Goal: Task Accomplishment & Management: Manage account settings

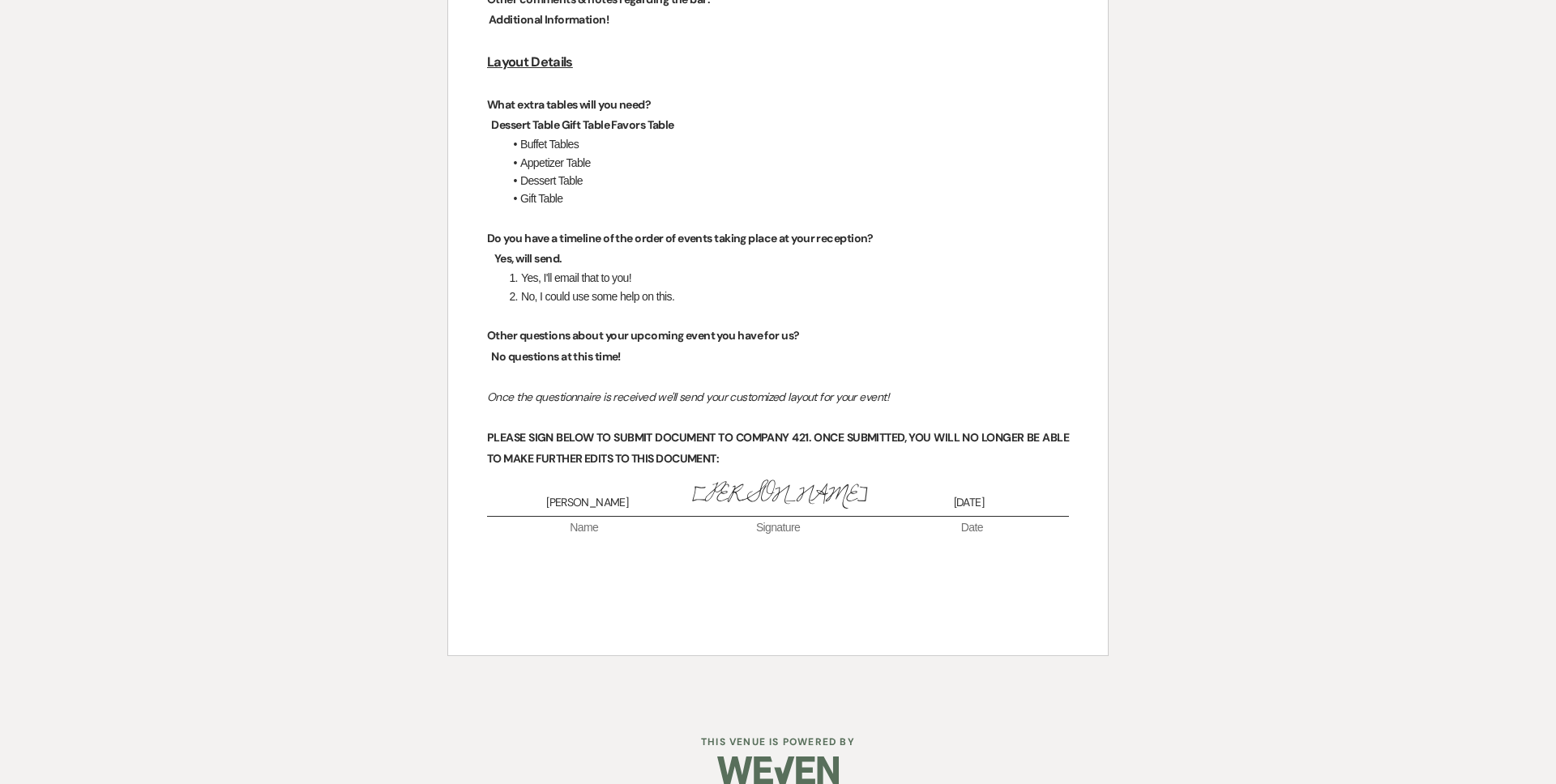
scroll to position [2890, 0]
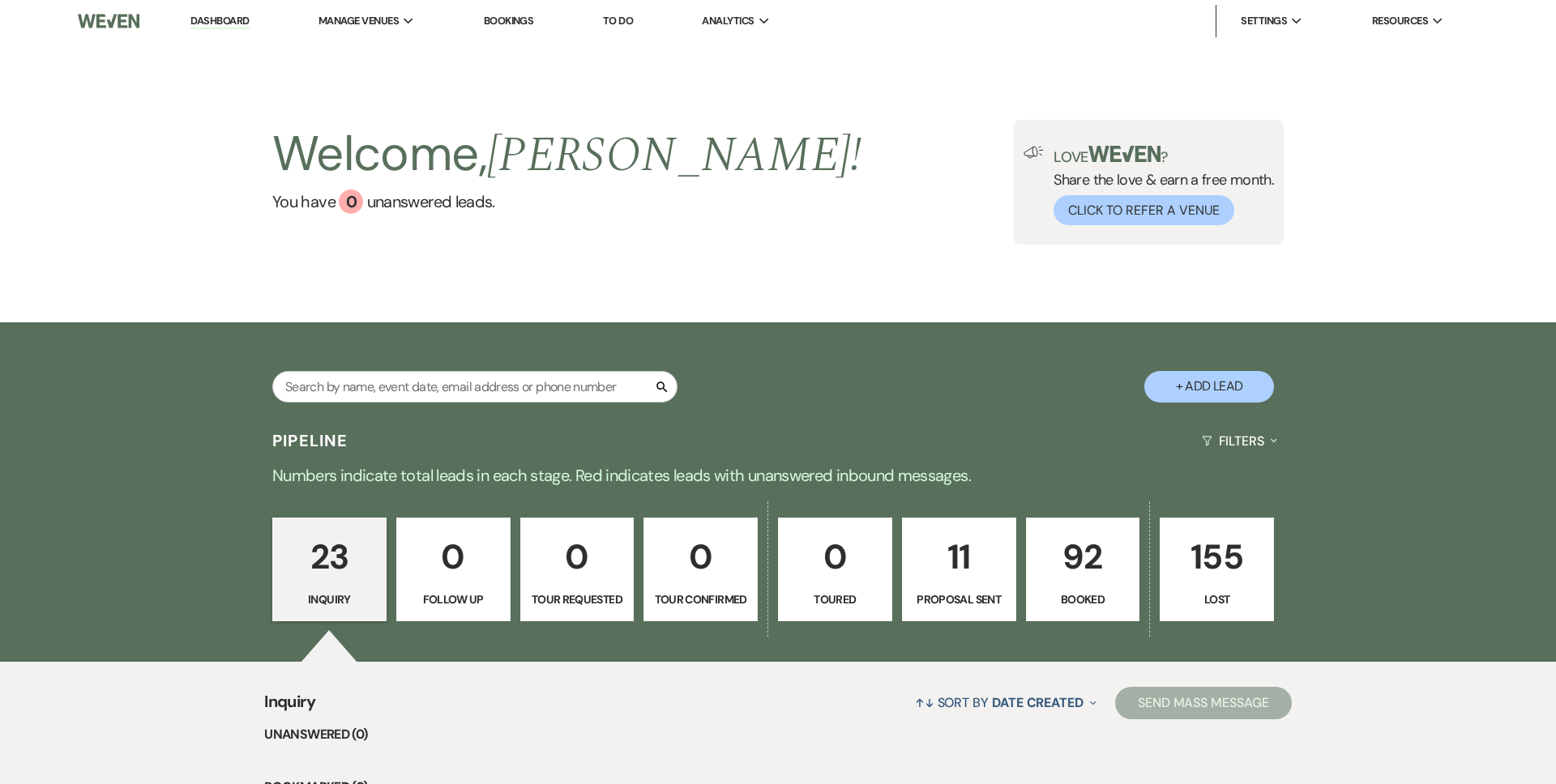
click at [1072, 548] on p "92" at bounding box center [1082, 557] width 93 height 54
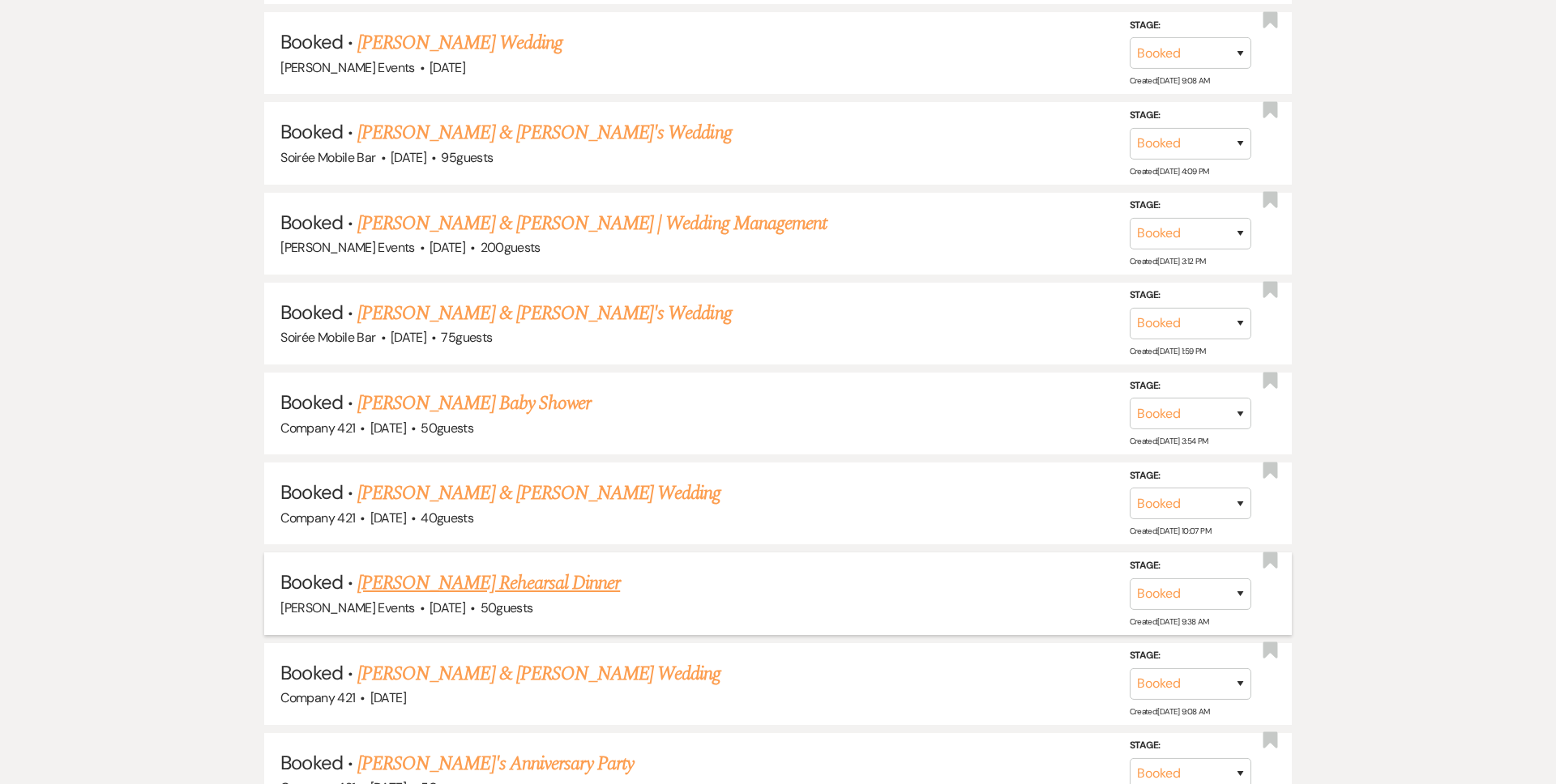
scroll to position [1303, 0]
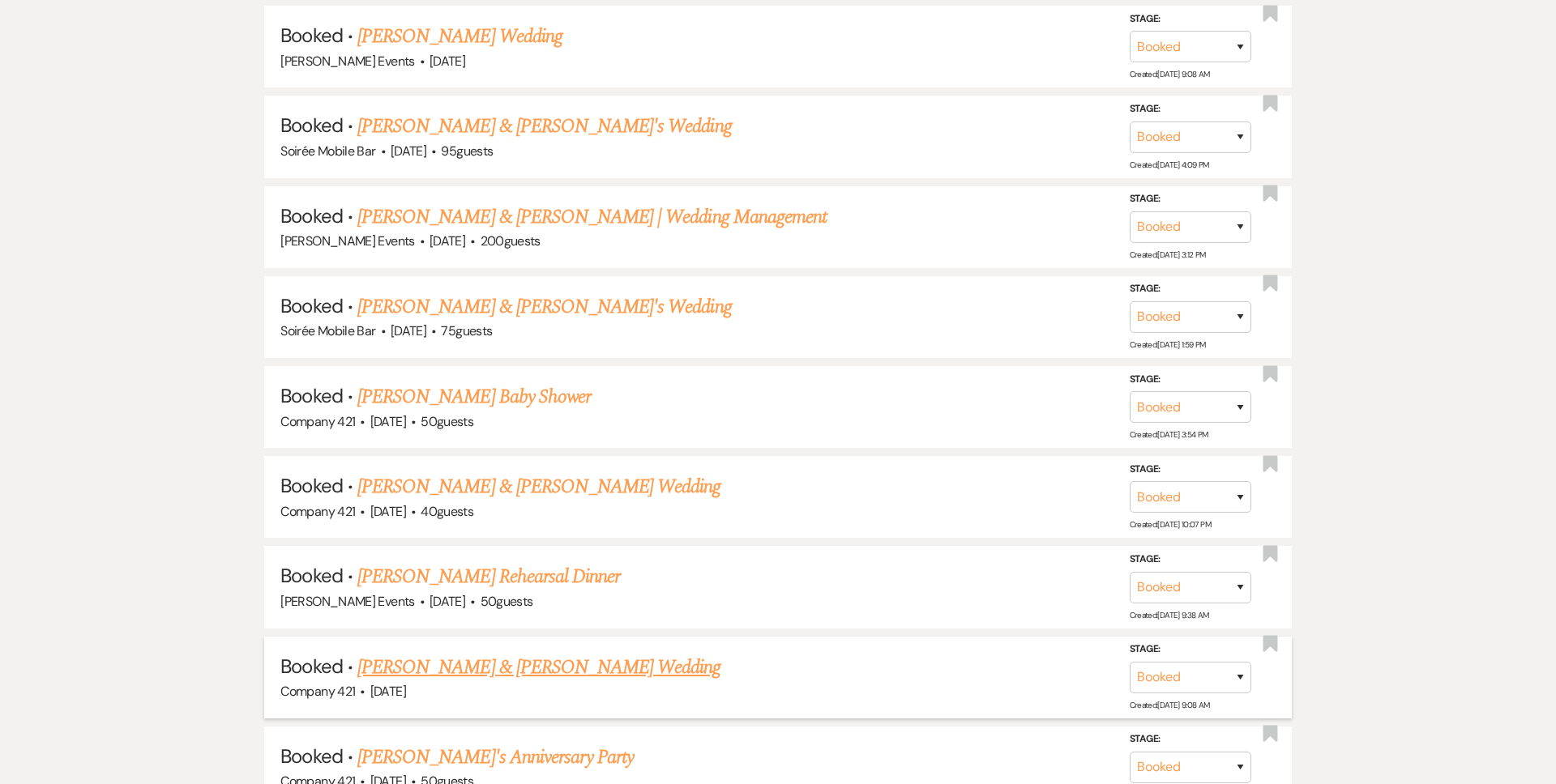
click at [523, 669] on link "Alyssa Standifer & Alex Tomaras's Wedding" at bounding box center [539, 667] width 363 height 29
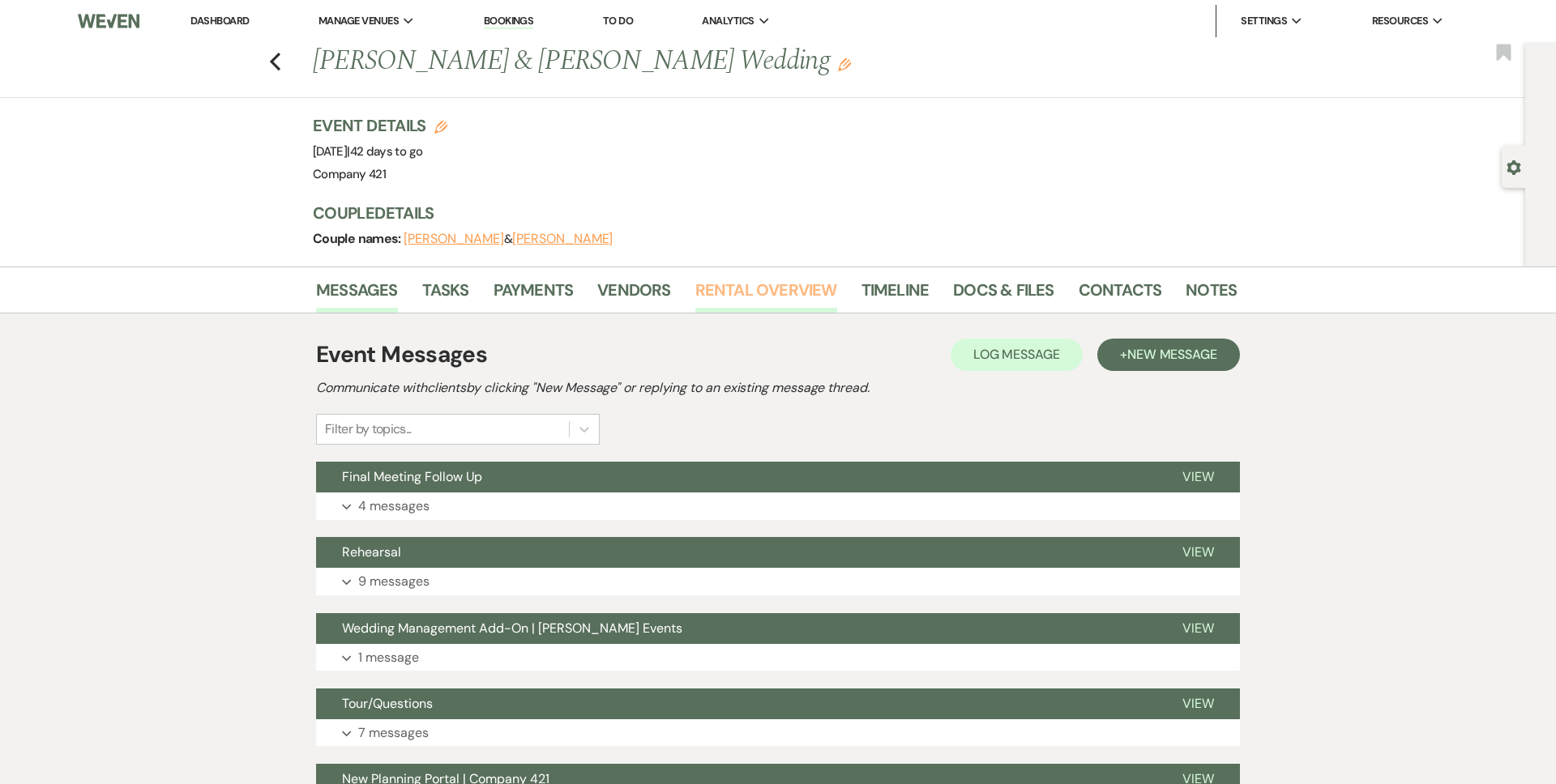
click at [722, 286] on link "Rental Overview" at bounding box center [766, 294] width 142 height 35
